Goal: Task Accomplishment & Management: Use online tool/utility

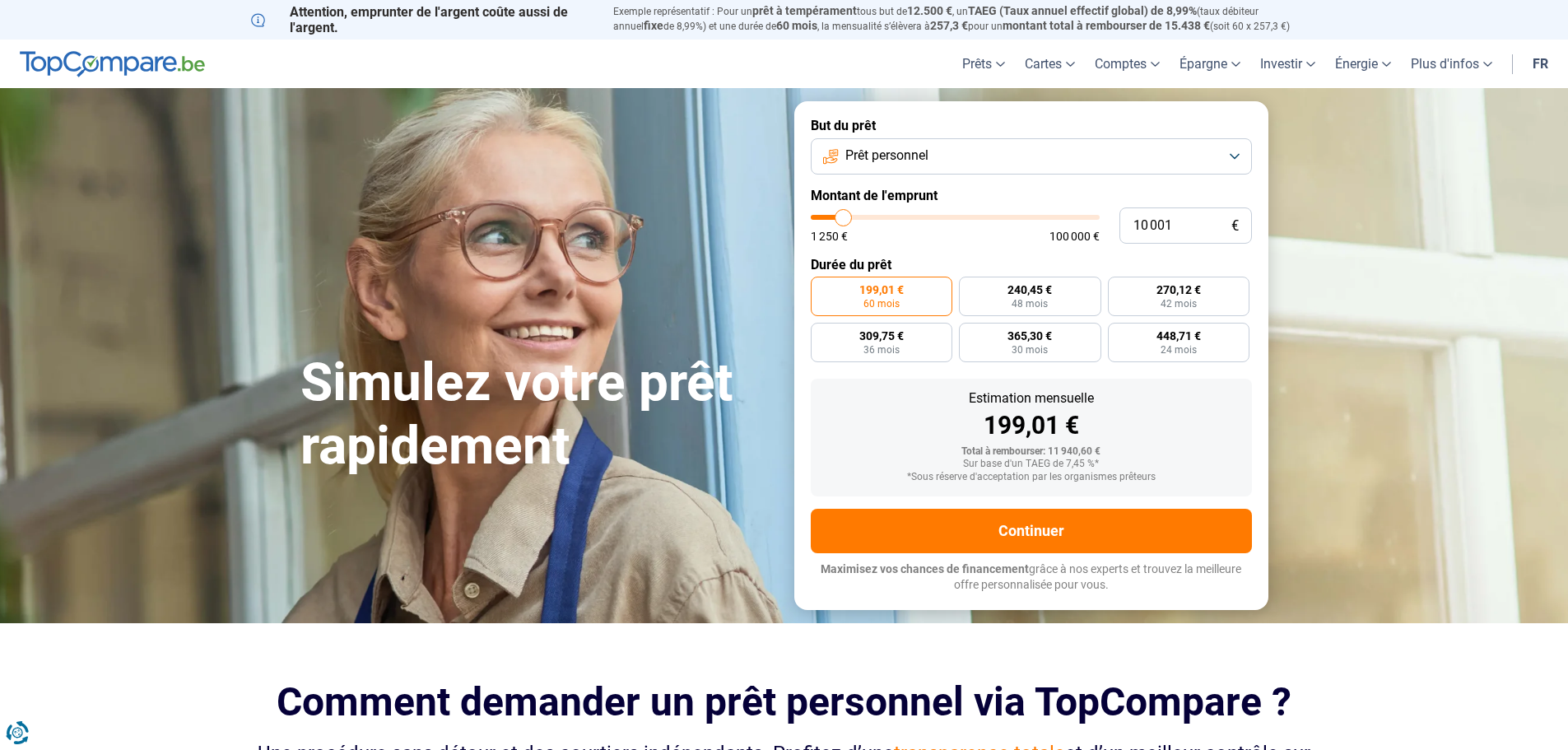
drag, startPoint x: 973, startPoint y: 157, endPoint x: 971, endPoint y: 168, distance: 11.2
click at [974, 157] on button "Prêt personnel" at bounding box center [1031, 156] width 441 height 36
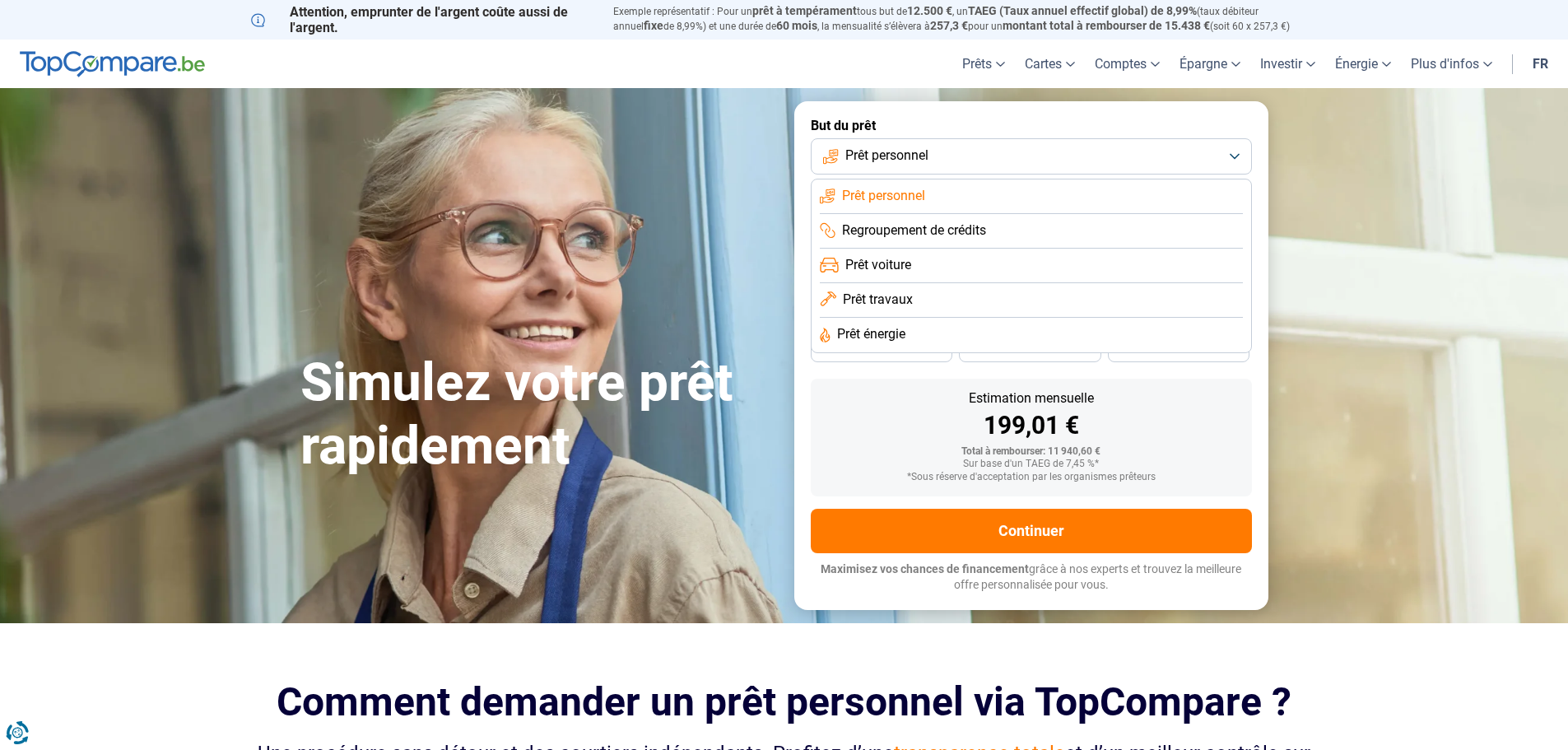
click at [1003, 249] on li "Regroupement de crédits" at bounding box center [1031, 266] width 423 height 34
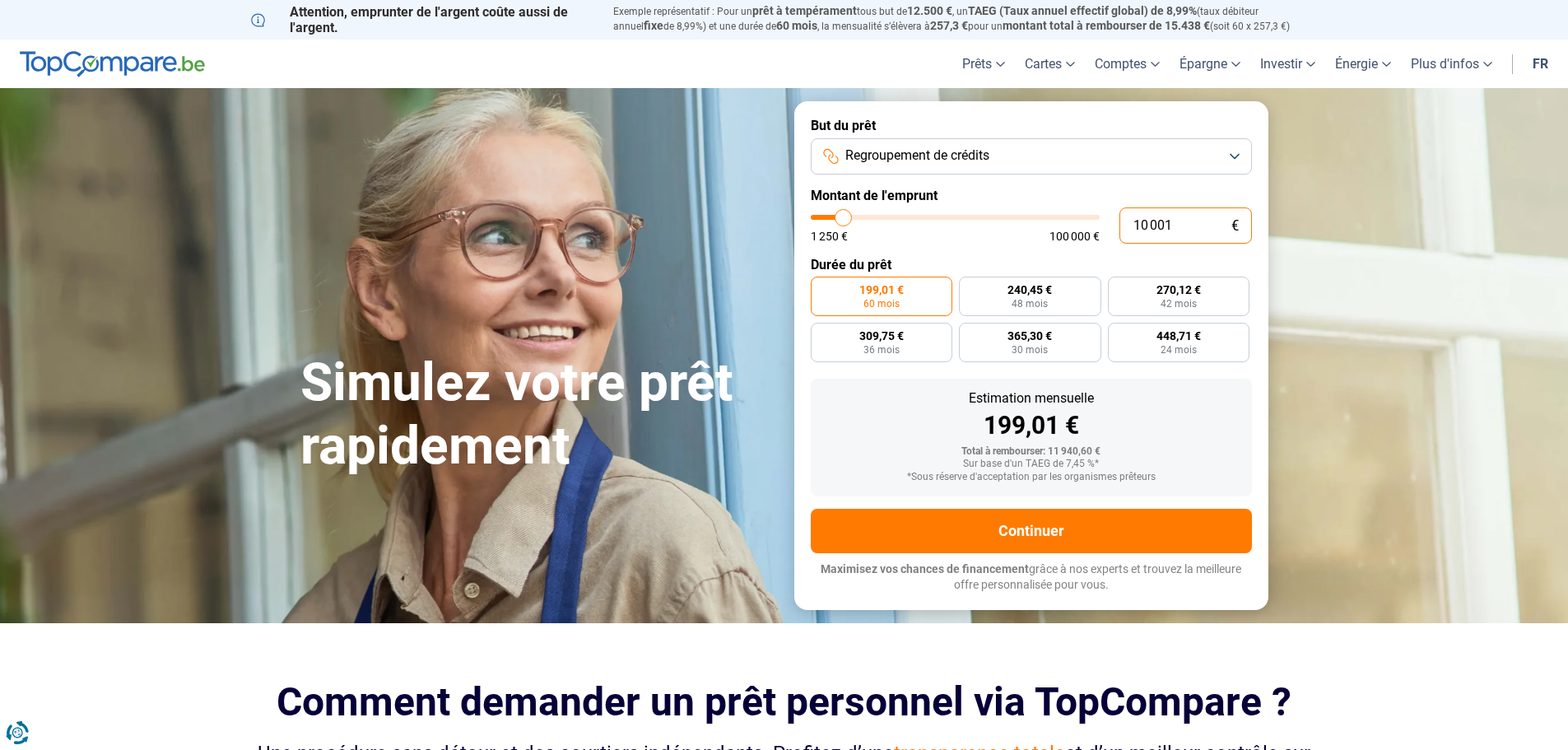
drag, startPoint x: 975, startPoint y: 198, endPoint x: 797, endPoint y: 167, distance: 180.7
click at [871, 188] on form "But du prêt Regroupement de crédits Montant de l'emprunt 10 001 € 1 250 € 100 0…" at bounding box center [1032, 355] width 474 height 508
type input "2"
type input "1250"
type input "28"
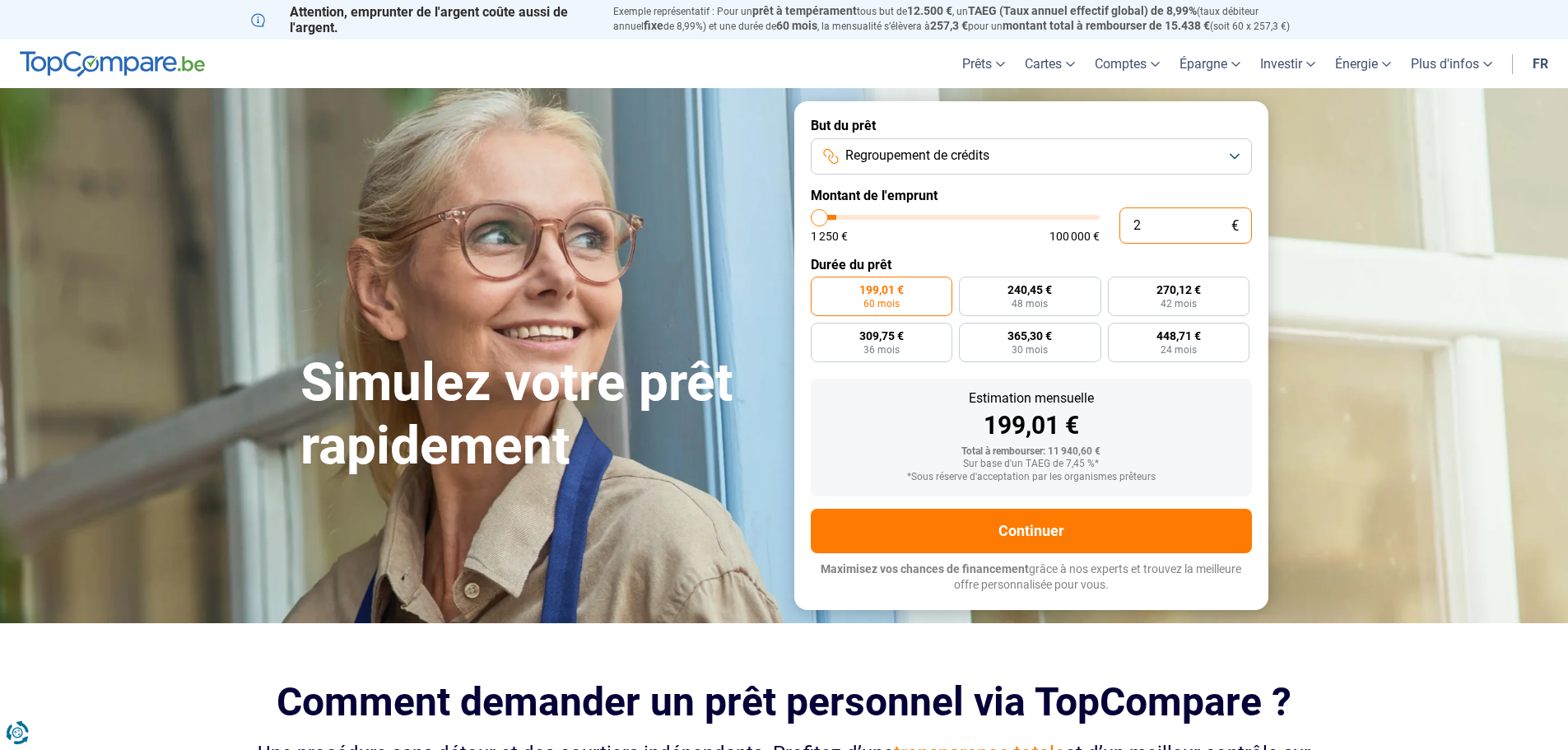
type input "1250"
type input "280"
type input "1250"
type input "2 800"
type input "2750"
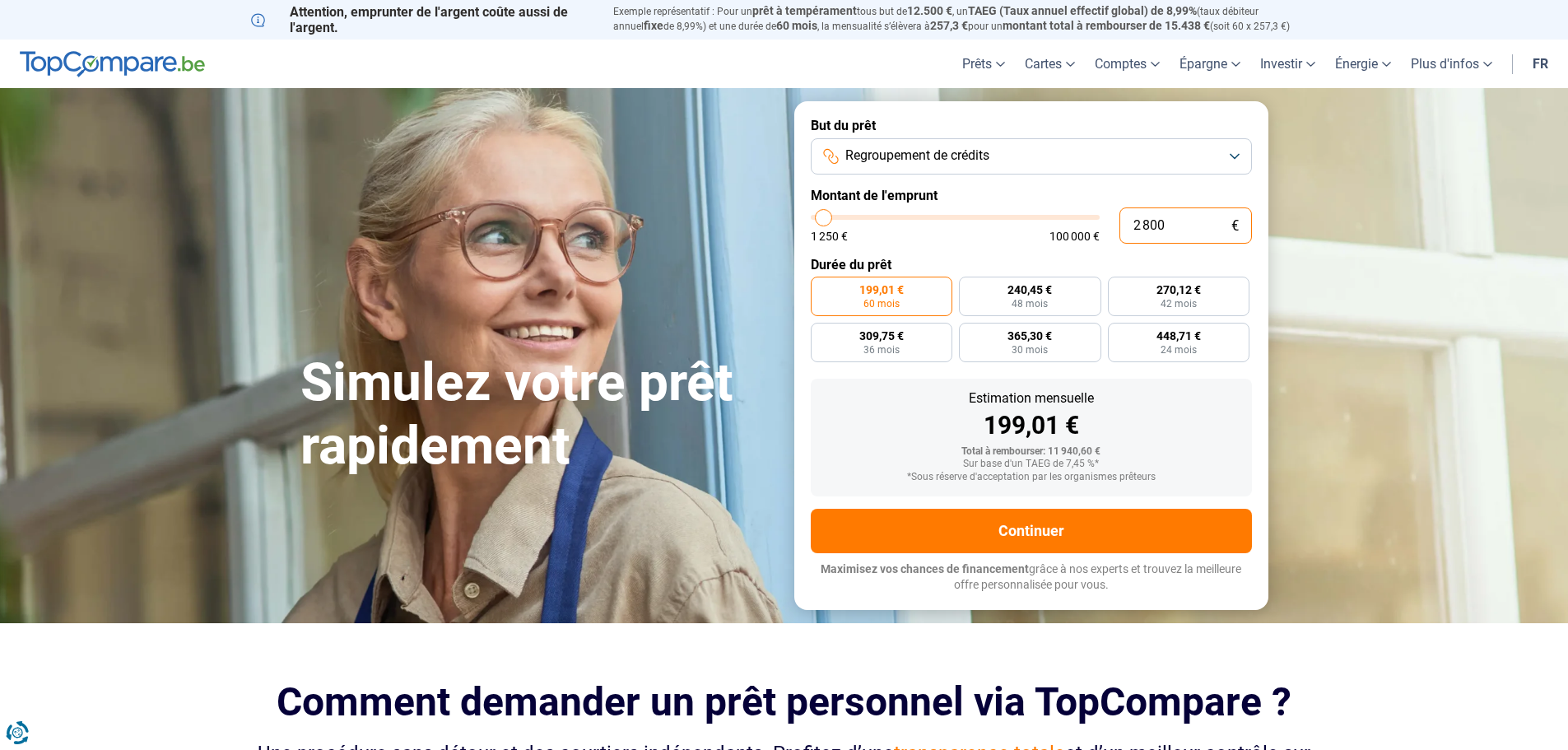
type input "28 000"
type input "28000"
radio input "false"
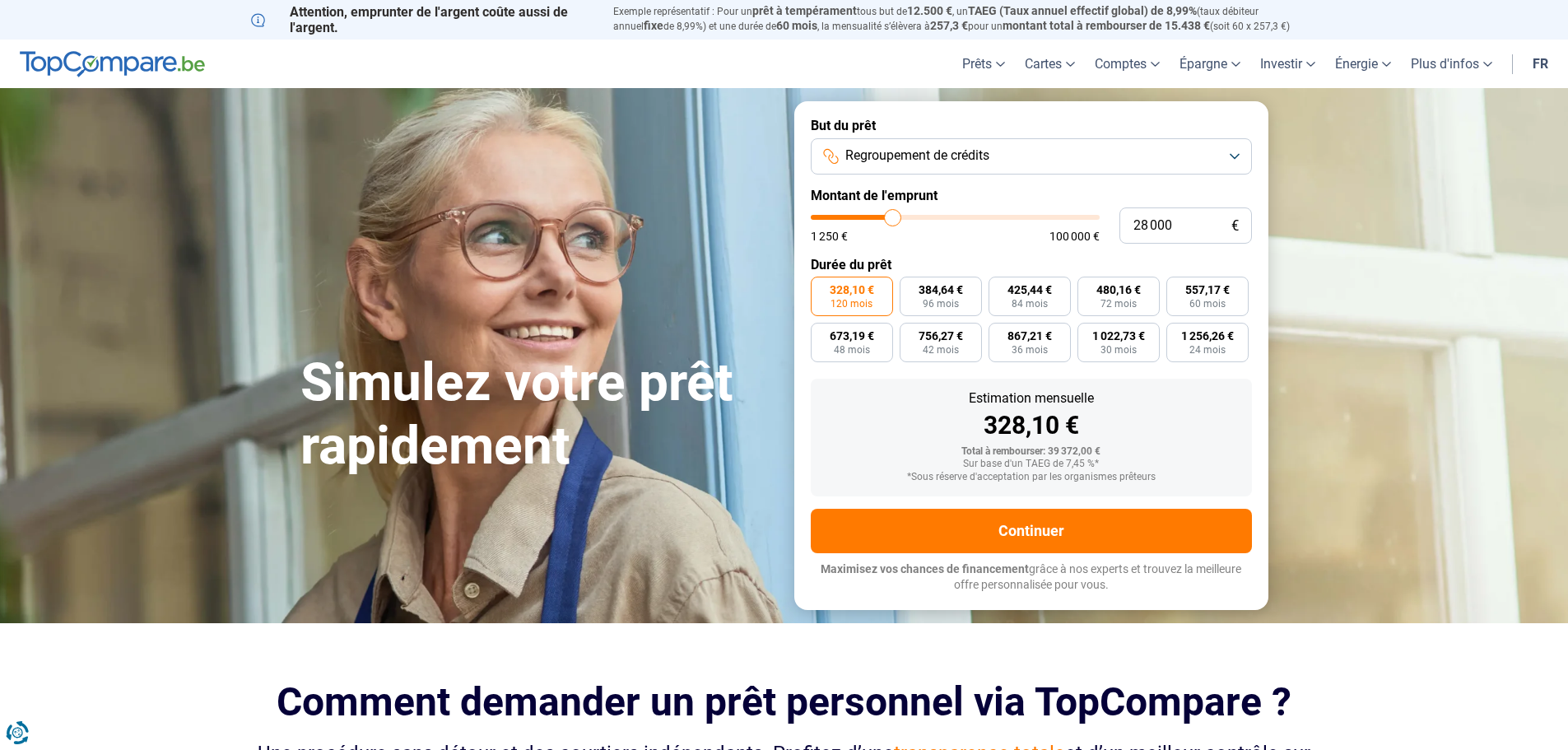
click at [1008, 157] on button "Regroupement de crédits" at bounding box center [1031, 156] width 441 height 36
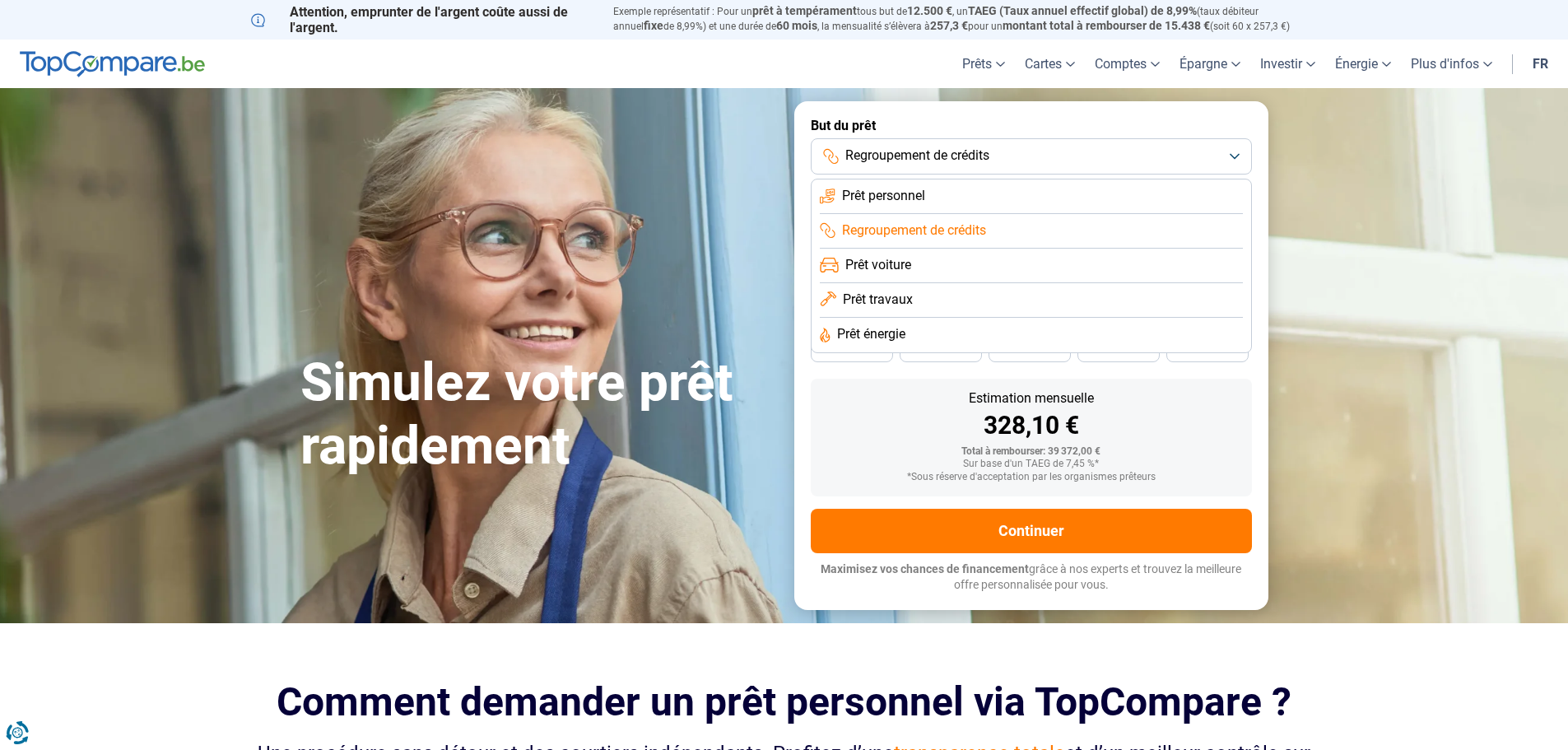
click at [994, 214] on li "Prêt personnel" at bounding box center [1031, 230] width 423 height 34
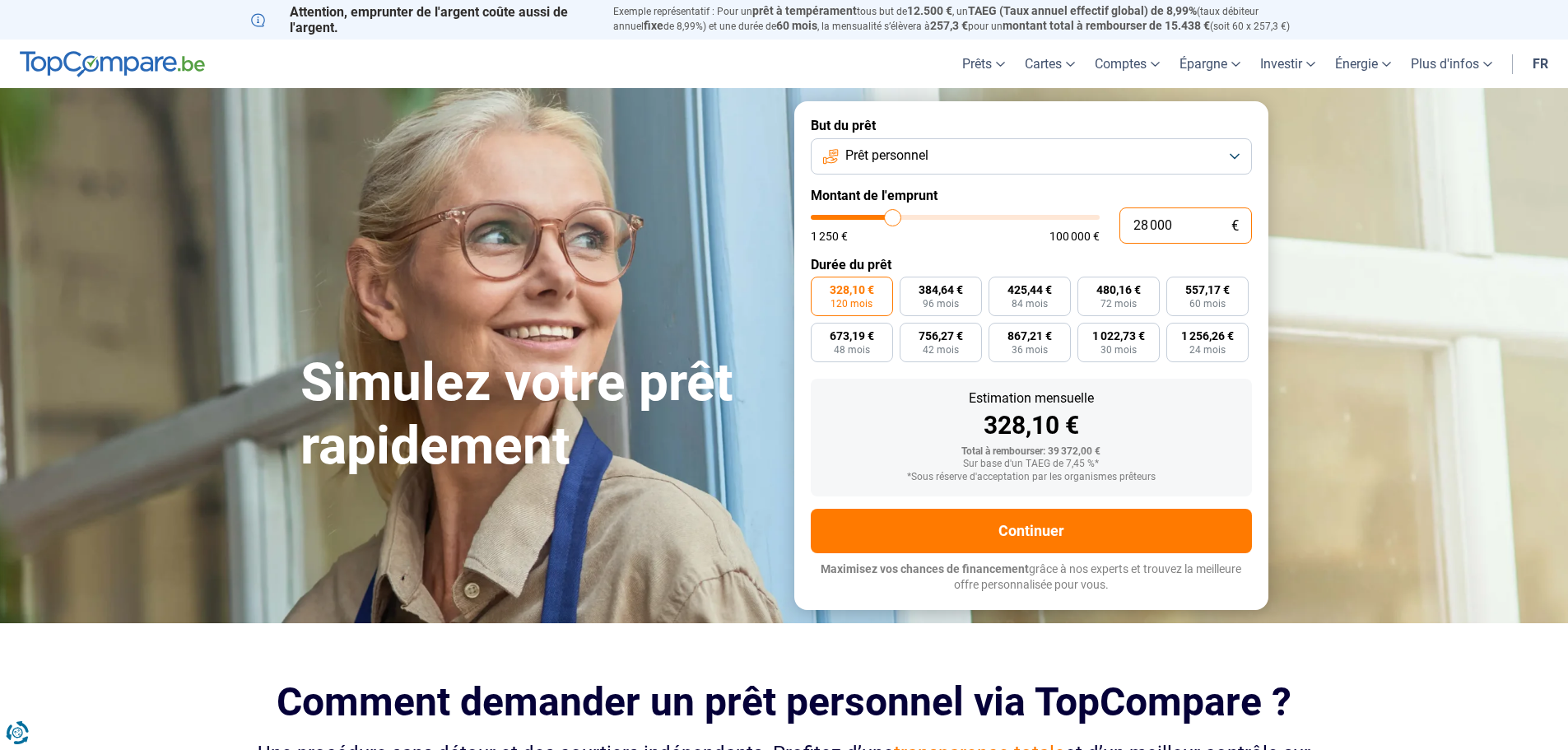
drag, startPoint x: 1088, startPoint y: 225, endPoint x: 997, endPoint y: 226, distance: 91.0
click at [1003, 225] on div "28 000 € 1 250 € 100 000 €" at bounding box center [1031, 225] width 441 height 36
type input "1"
type input "1250"
type input "17"
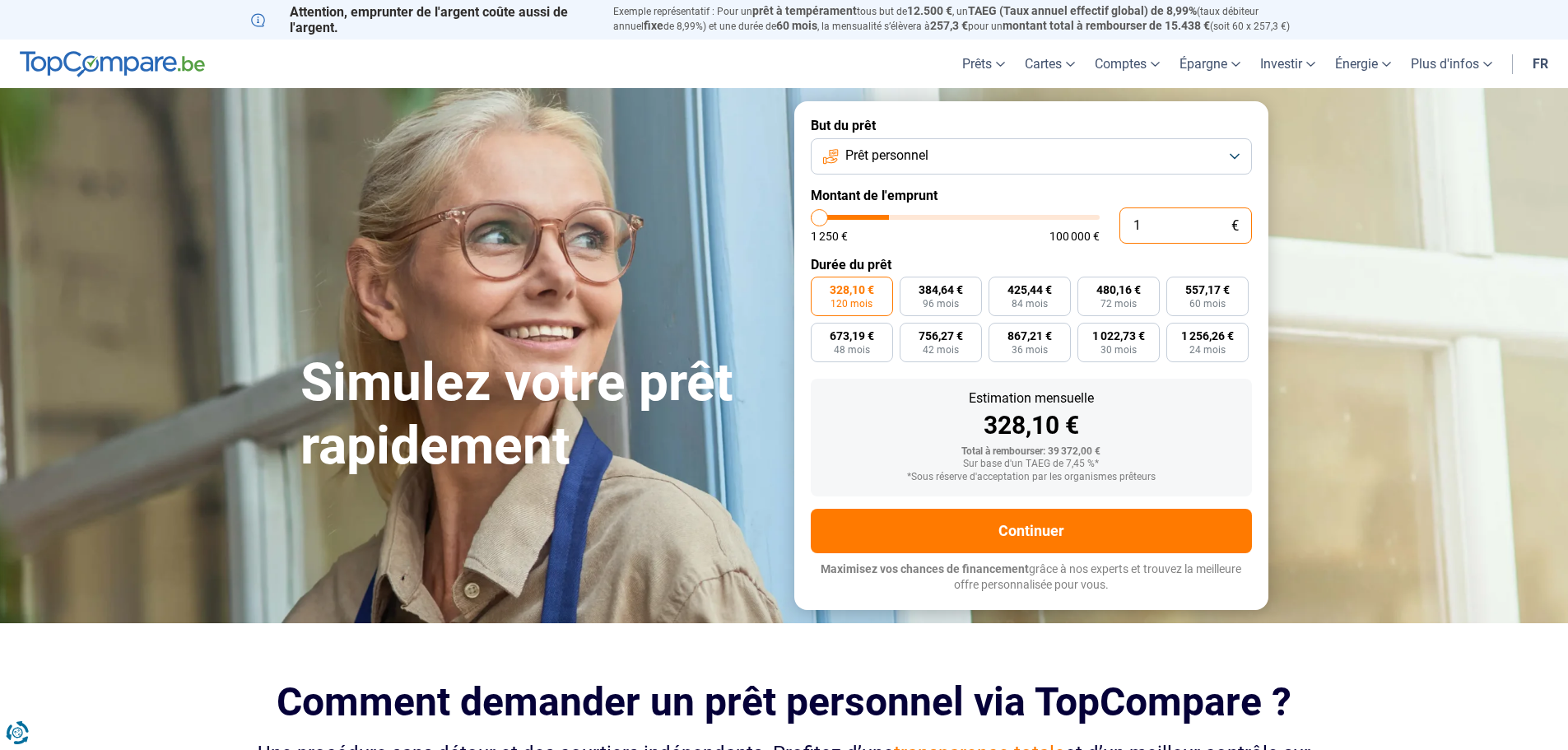
type input "1250"
type input "170"
type input "1250"
type input "1 700"
type input "1750"
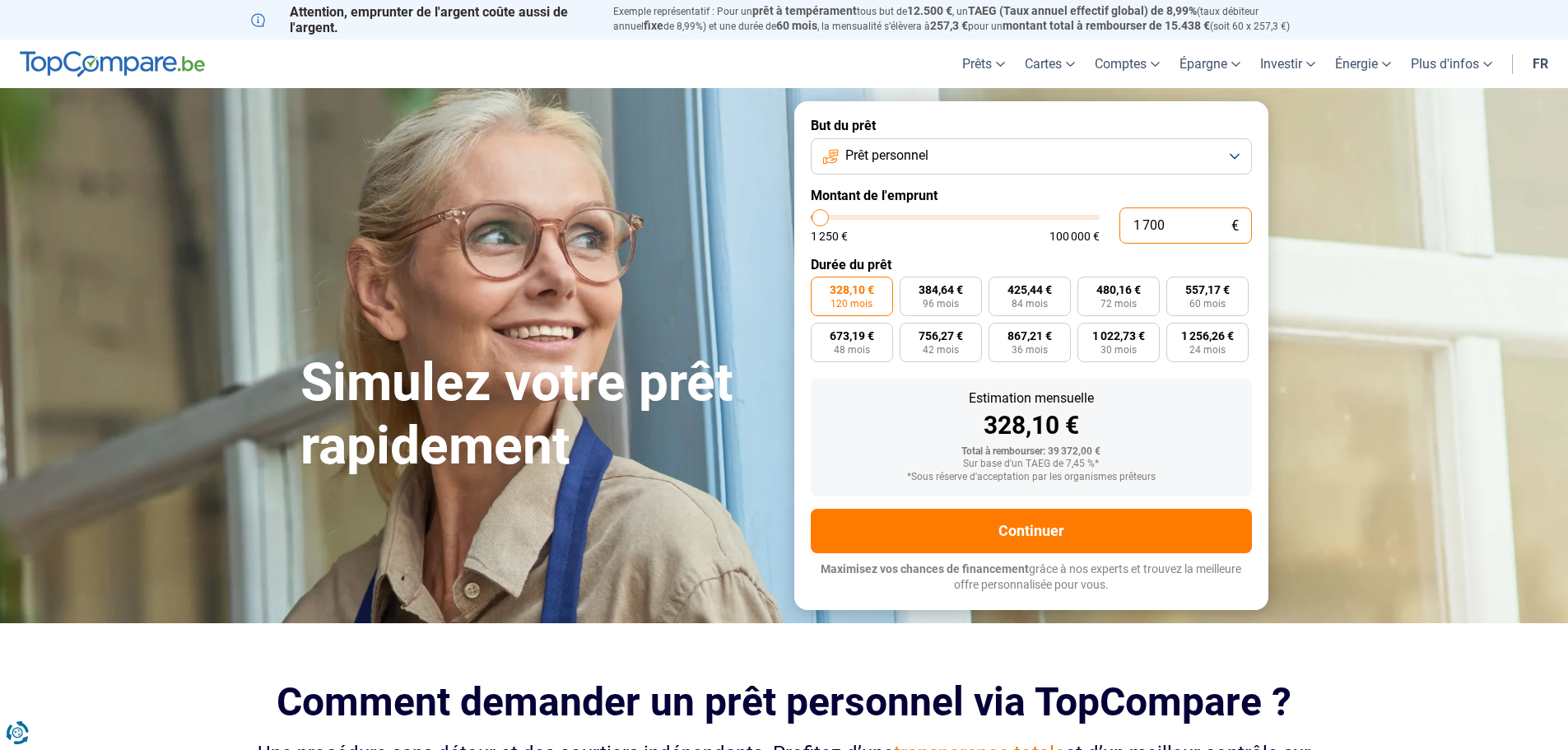
type input "17 000"
type input "17000"
radio input "true"
